Goal: Transaction & Acquisition: Purchase product/service

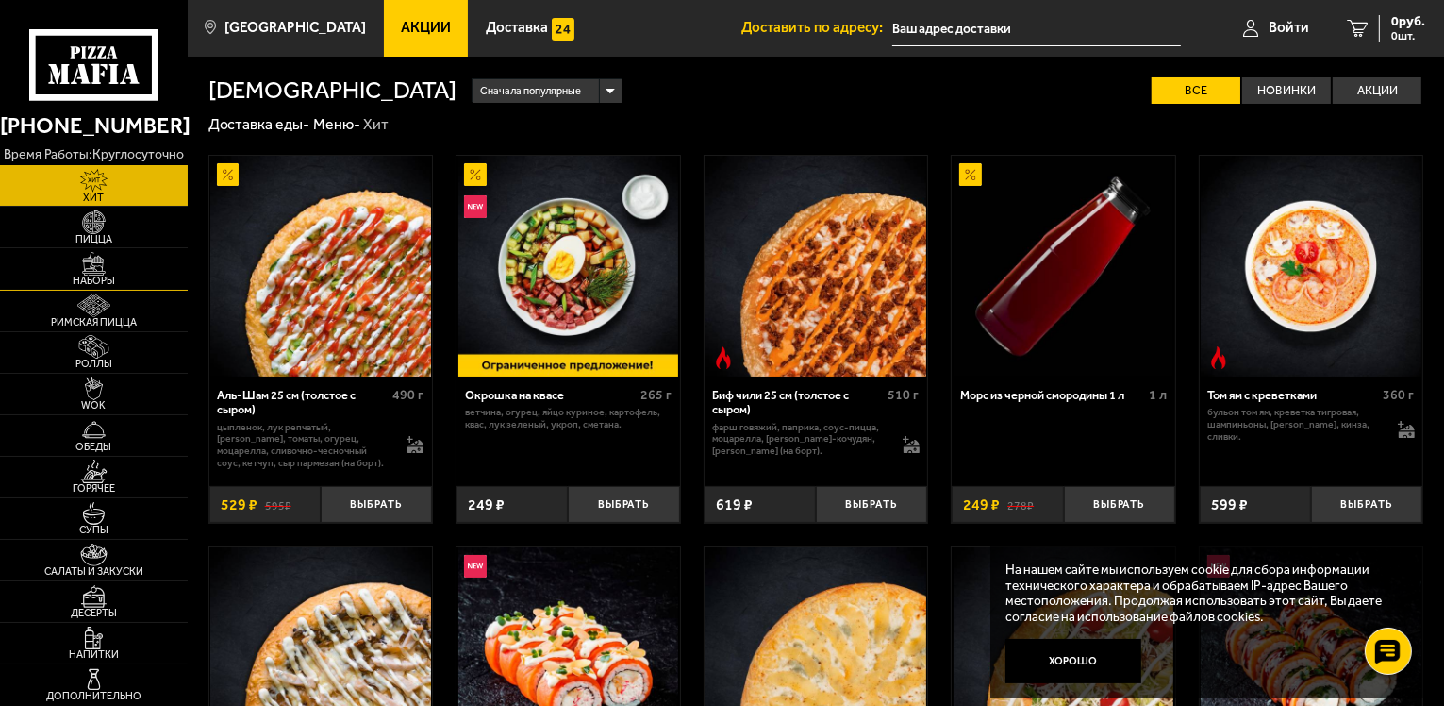
scroll to position [94, 0]
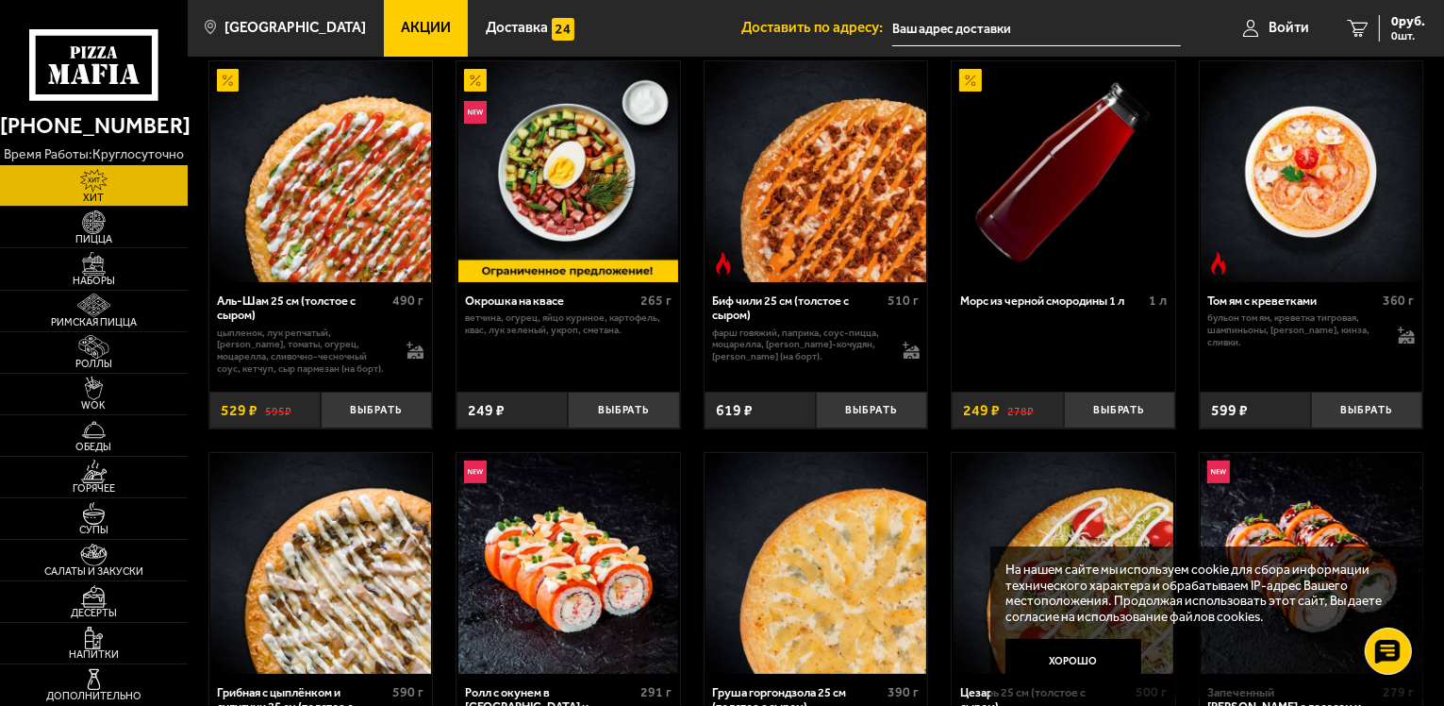
click at [108, 72] on icon at bounding box center [94, 65] width 130 height 72
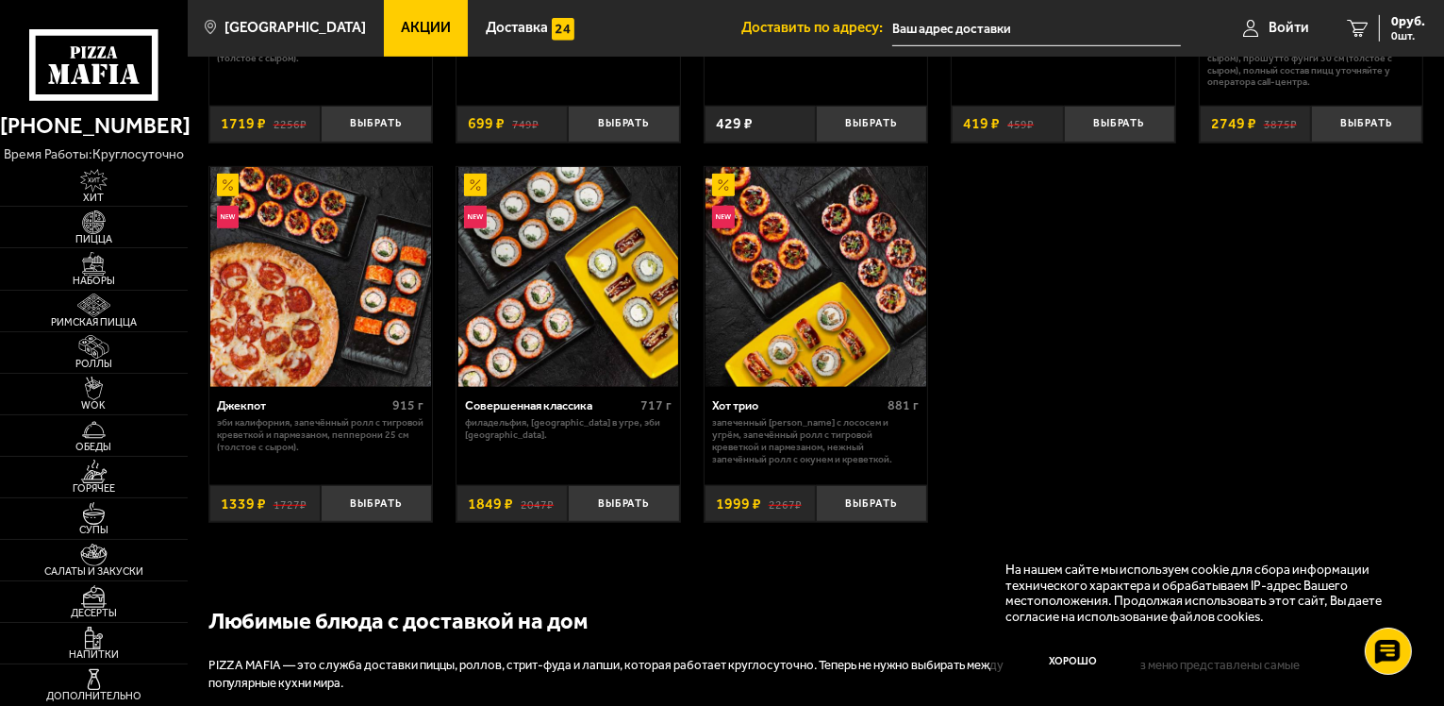
scroll to position [1038, 0]
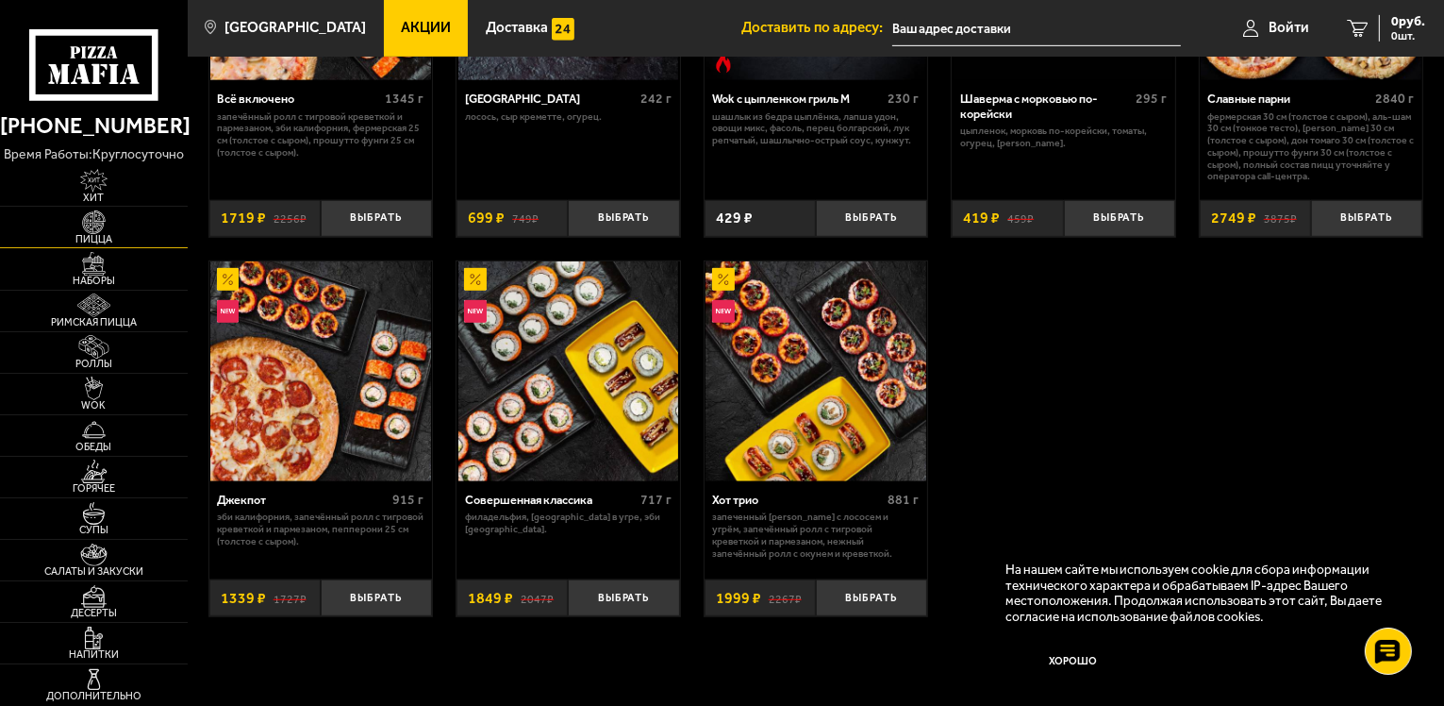
click at [93, 225] on img at bounding box center [94, 222] width 58 height 24
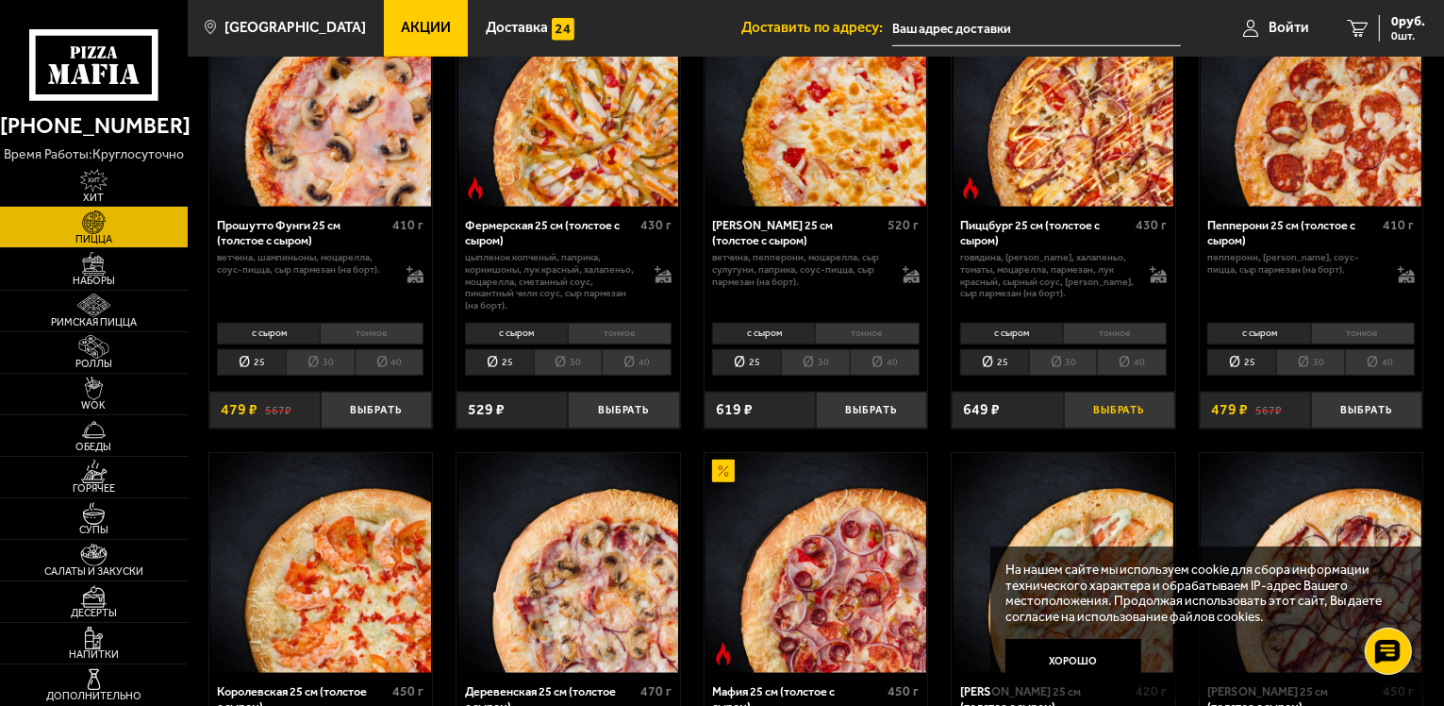
scroll to position [1038, 0]
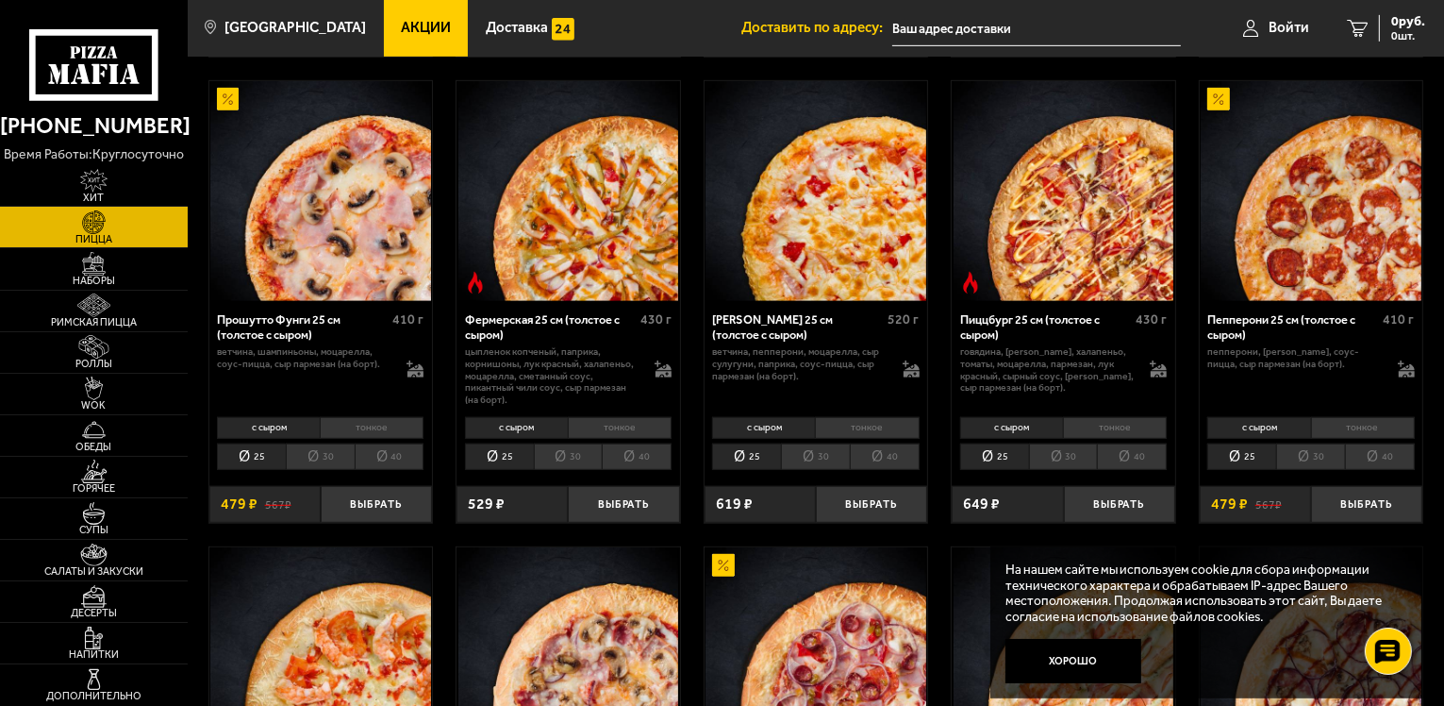
click at [1059, 457] on li "30" at bounding box center [1063, 456] width 69 height 26
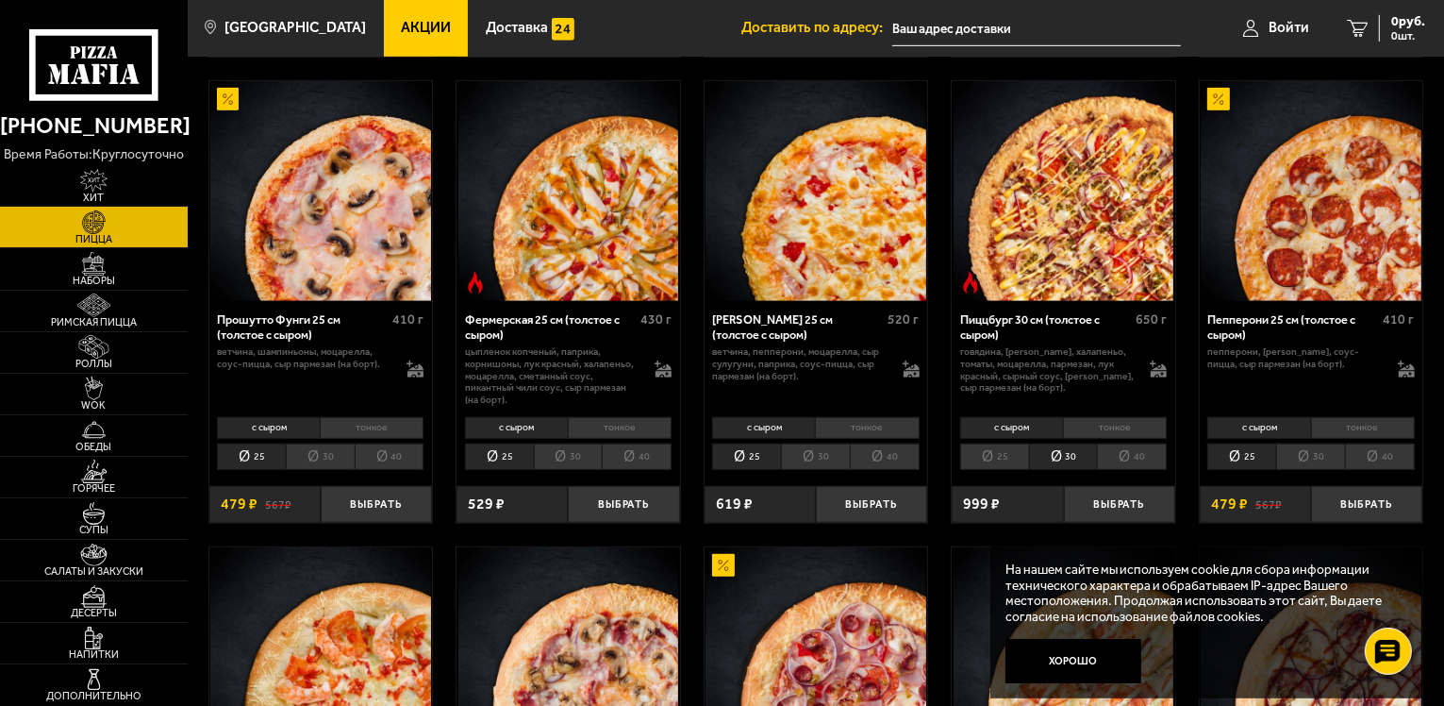
click at [1134, 457] on li "40" at bounding box center [1132, 456] width 70 height 26
click at [1065, 457] on li "30" at bounding box center [1063, 456] width 69 height 26
click at [1131, 461] on li "40" at bounding box center [1132, 456] width 70 height 26
click at [1073, 457] on li "30" at bounding box center [1063, 456] width 69 height 26
click at [1160, 374] on icon at bounding box center [1159, 375] width 16 height 7
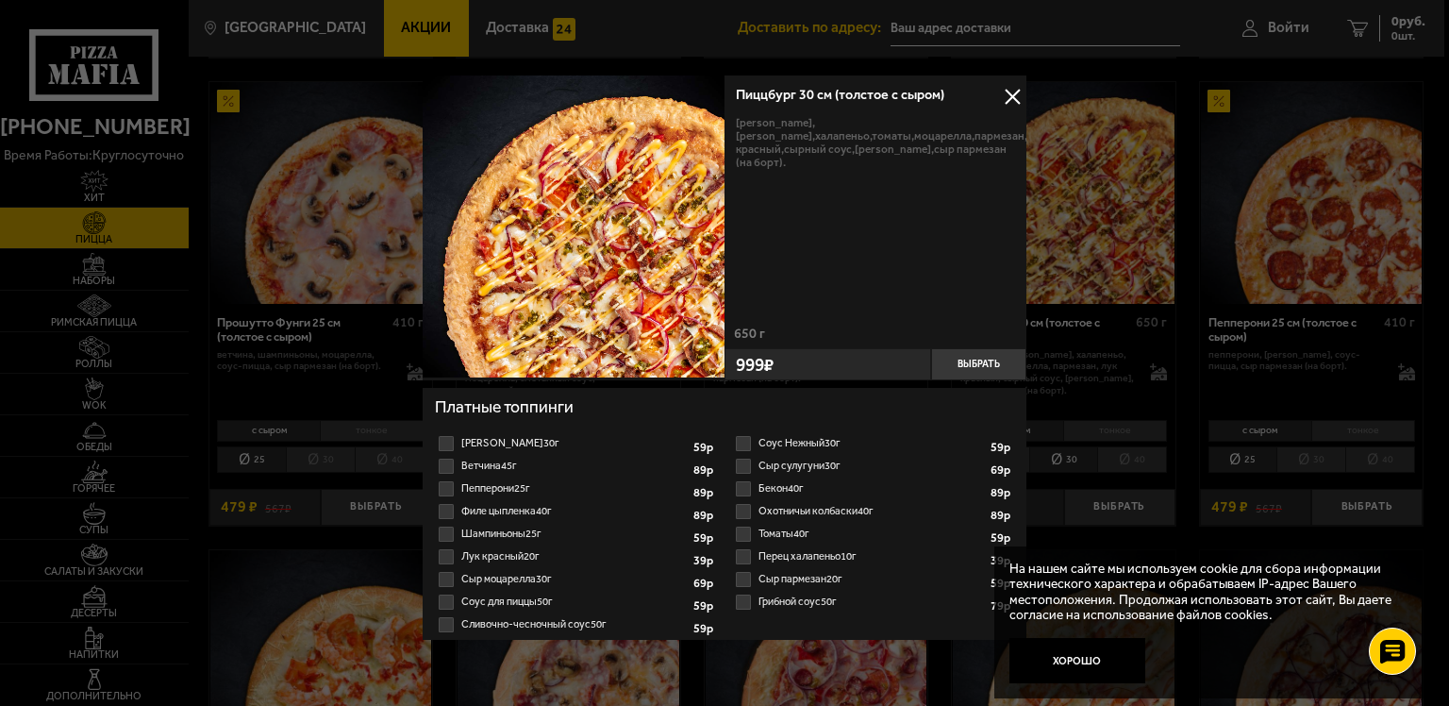
click at [1005, 94] on button at bounding box center [1012, 97] width 28 height 28
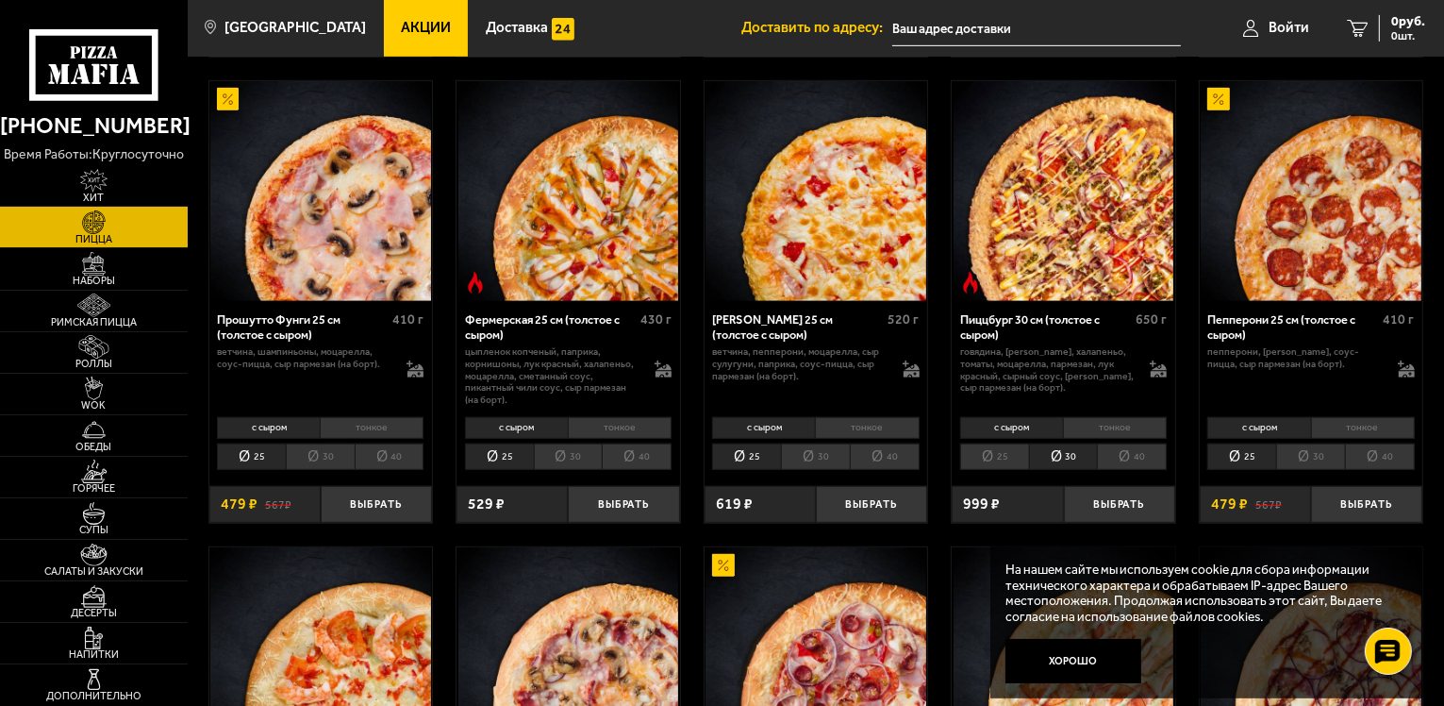
click at [816, 453] on li "30" at bounding box center [815, 456] width 69 height 26
